Goal: Task Accomplishment & Management: Use online tool/utility

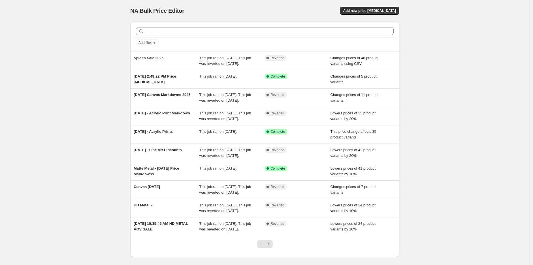
click at [69, 147] on div "NA Bulk Price Editor. This page is ready NA Bulk Price Editor Add new price [ME…" at bounding box center [264, 145] width 529 height 291
click at [47, 170] on div "NA Bulk Price Editor. This page is ready NA Bulk Price Editor Add new price [ME…" at bounding box center [264, 145] width 529 height 291
click at [71, 179] on div "NA Bulk Price Editor. This page is ready NA Bulk Price Editor Add new price [ME…" at bounding box center [264, 145] width 529 height 291
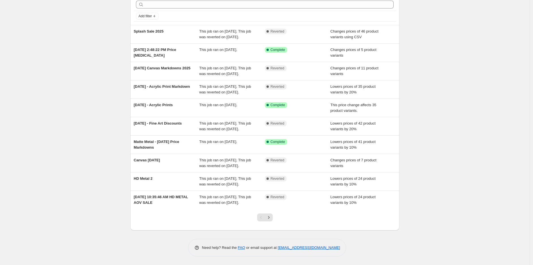
scroll to position [38, 0]
click at [271, 220] on icon "Next" at bounding box center [269, 218] width 6 height 6
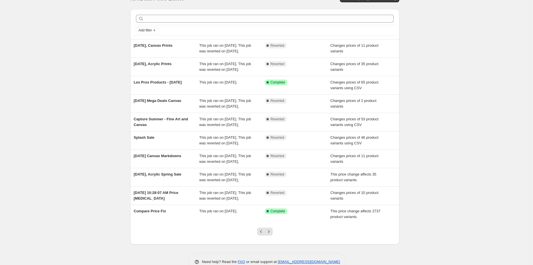
scroll to position [25, 0]
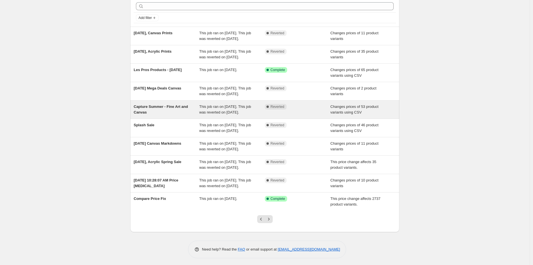
click at [178, 114] on span "Capture Summer - Fine Art and Canvas" at bounding box center [161, 109] width 54 height 10
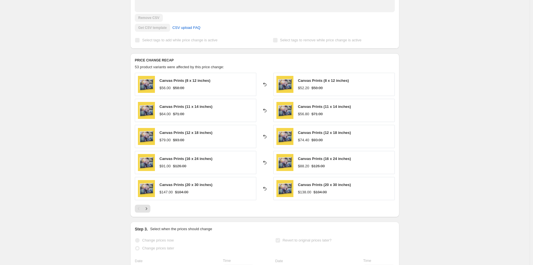
scroll to position [162, 0]
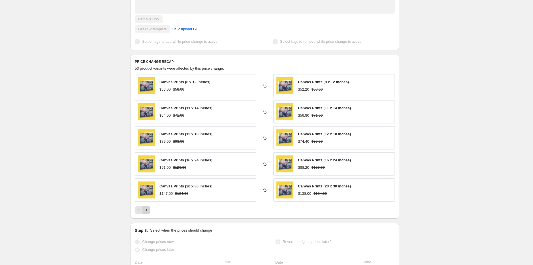
click at [147, 213] on button "Next" at bounding box center [146, 210] width 8 height 8
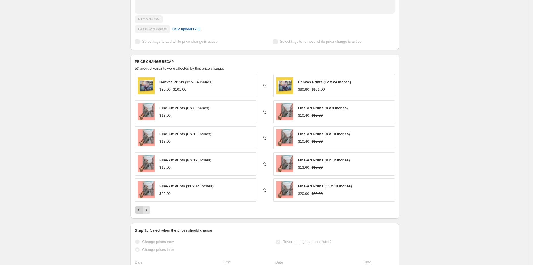
click at [143, 212] on button "Previous" at bounding box center [139, 210] width 8 height 8
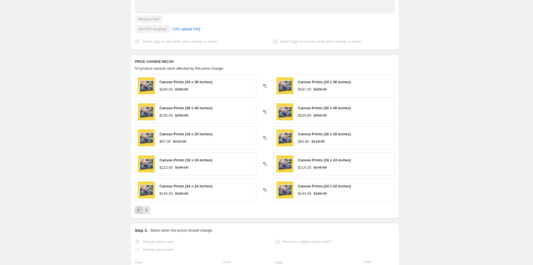
click at [143, 212] on button "Previous" at bounding box center [139, 210] width 8 height 8
click at [143, 212] on div "Pagination" at bounding box center [139, 210] width 8 height 8
click at [147, 211] on icon "Next" at bounding box center [146, 210] width 1 height 3
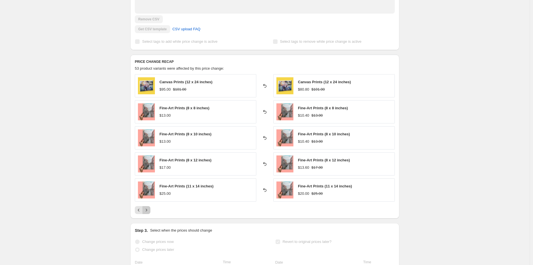
click at [147, 211] on icon "Next" at bounding box center [146, 210] width 1 height 3
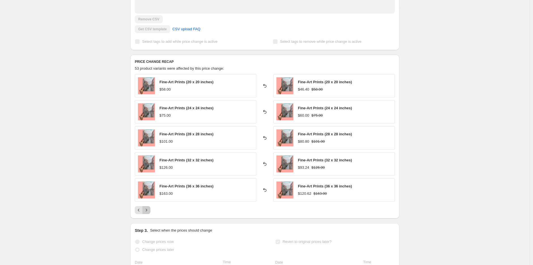
click at [147, 211] on icon "Next" at bounding box center [146, 210] width 1 height 3
